Goal: Navigation & Orientation: Find specific page/section

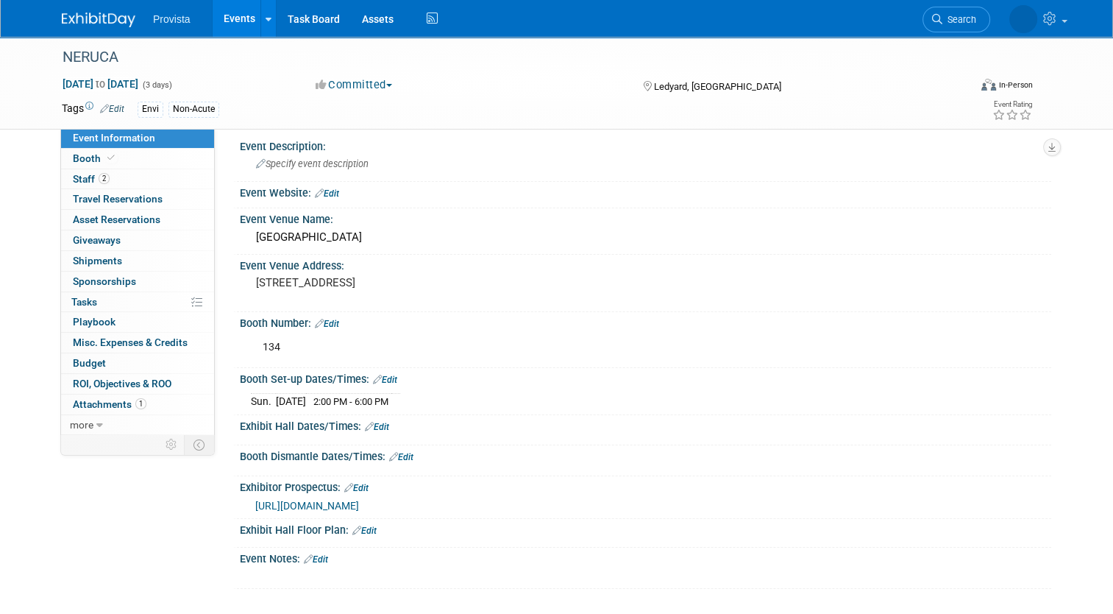
click at [230, 22] on link "Events" at bounding box center [240, 18] width 54 height 37
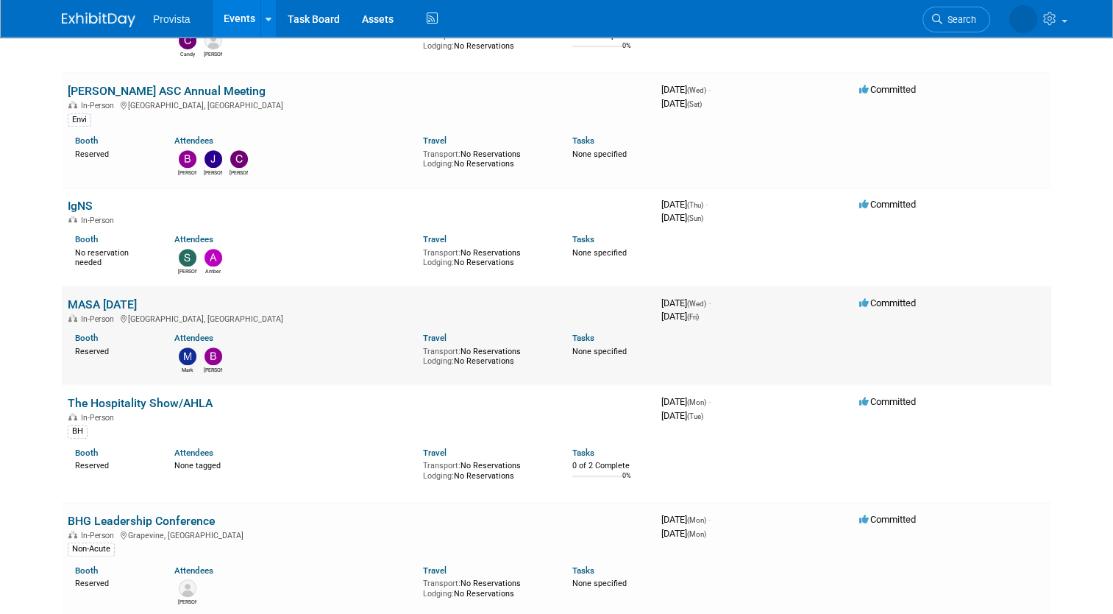
scroll to position [736, 0]
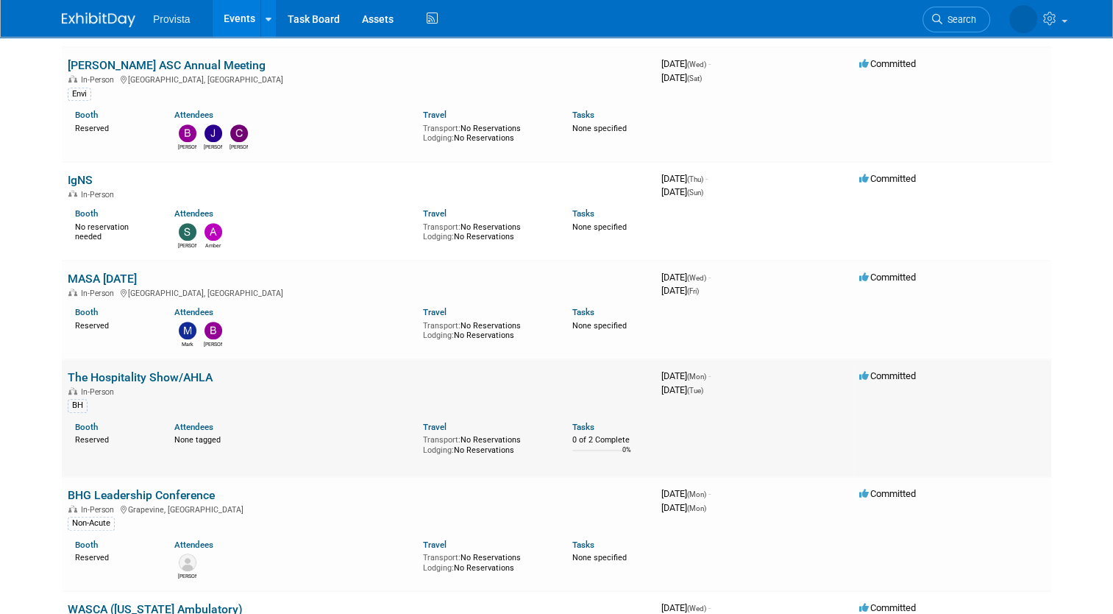
click at [171, 376] on link "The Hospitality Show/AHLA" at bounding box center [140, 377] width 145 height 14
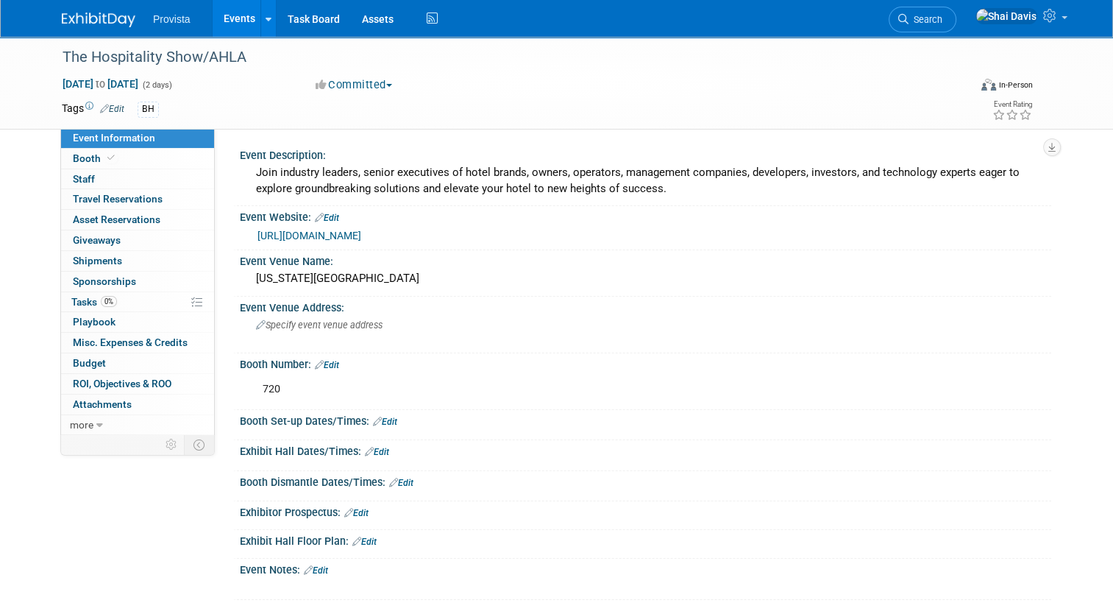
click at [311, 230] on link "https://www.thehospitalityshow.com/" at bounding box center [310, 236] width 104 height 12
click at [213, 13] on link "Events" at bounding box center [240, 18] width 54 height 37
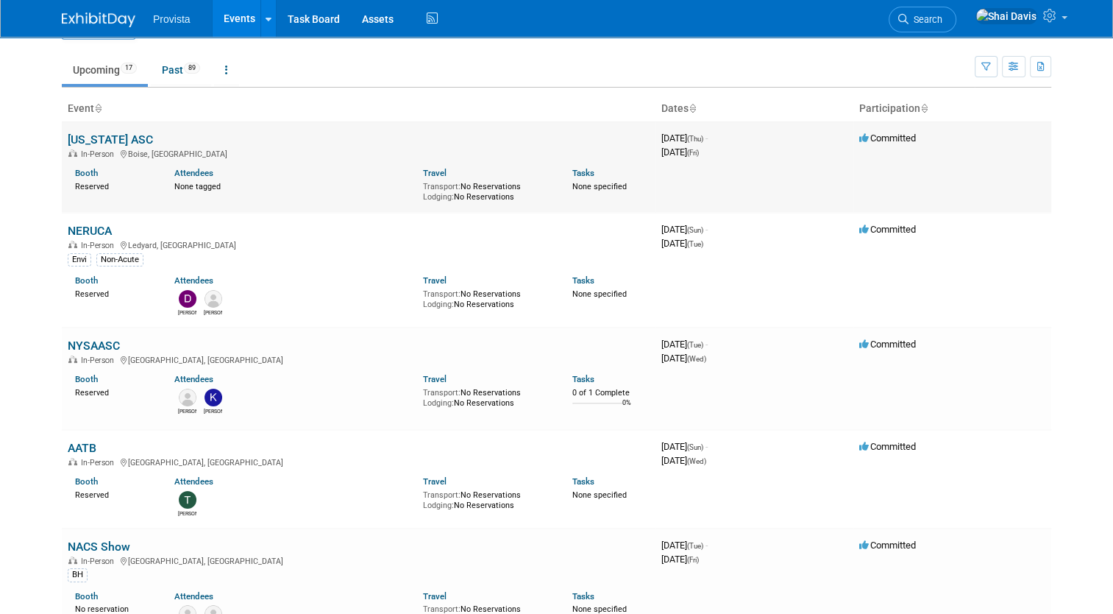
scroll to position [74, 0]
